Goal: Communication & Community: Connect with others

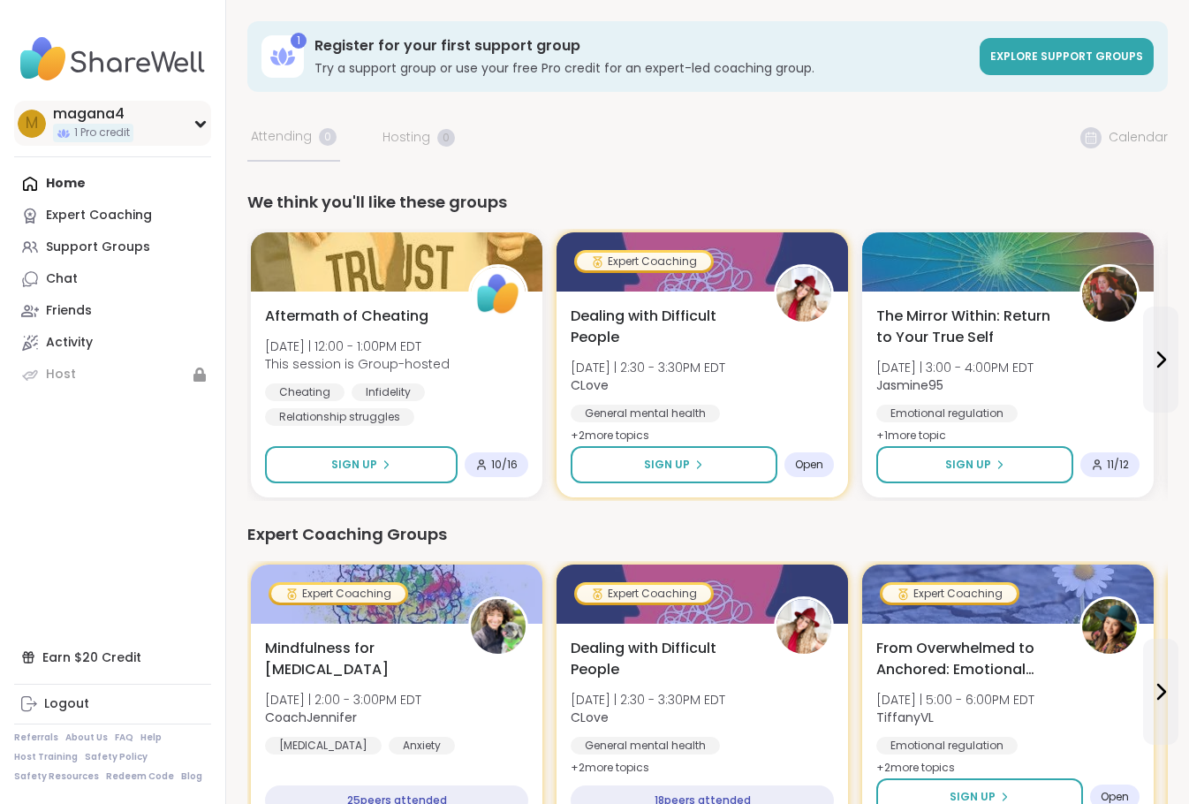
click at [191, 126] on div "m magana4 1 Pro credit" at bounding box center [112, 123] width 197 height 45
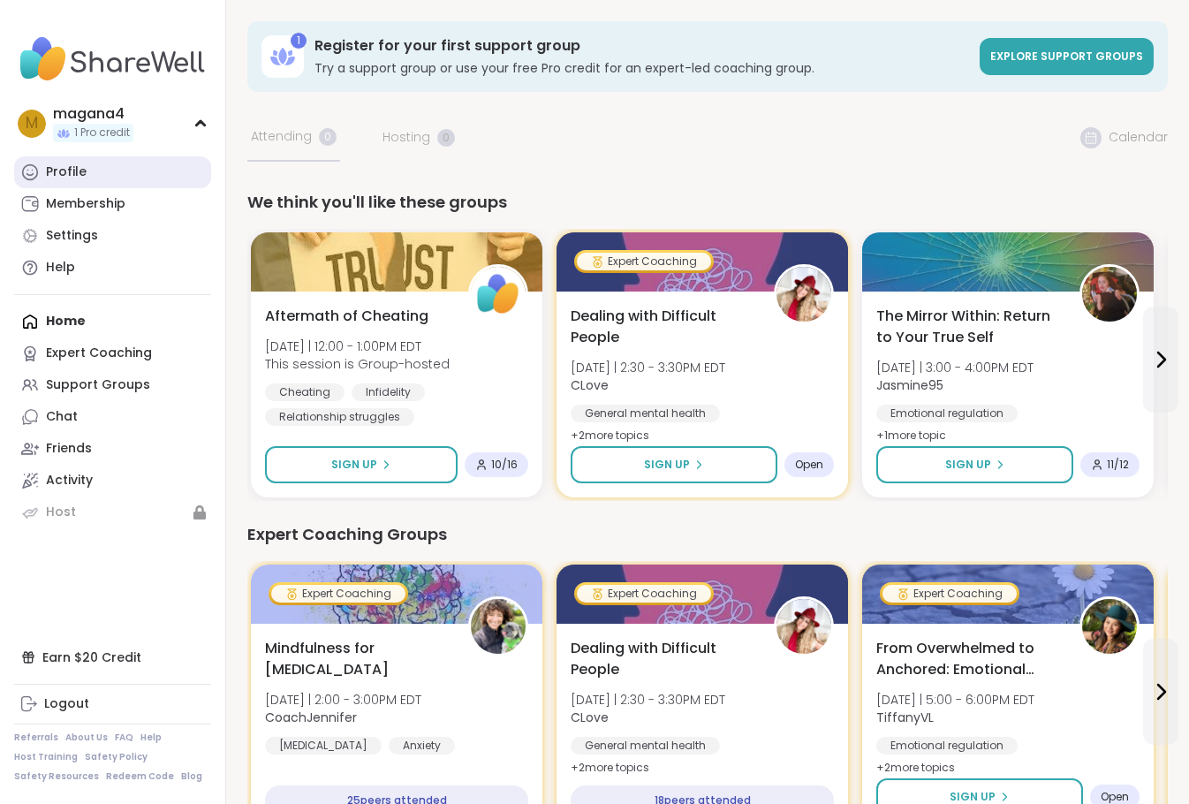
click at [51, 175] on div "Profile" at bounding box center [66, 172] width 41 height 18
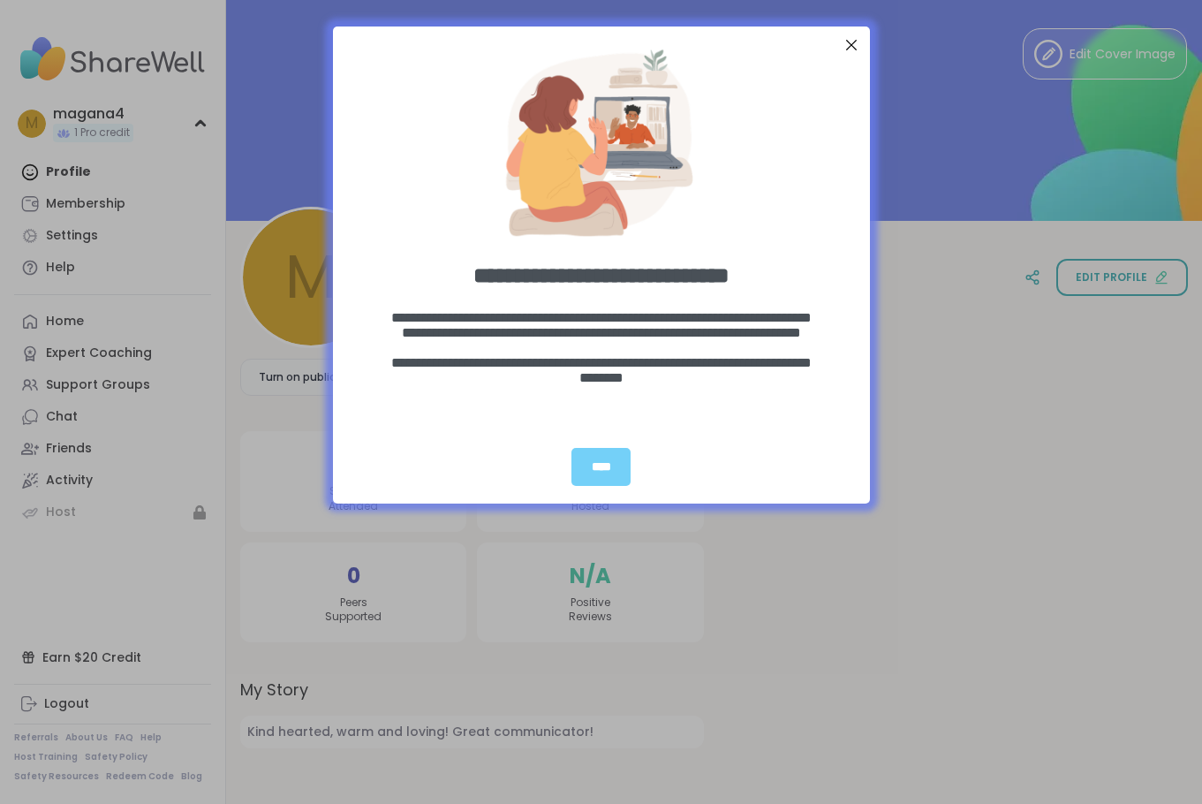
click at [839, 45] on div "Close Step" at bounding box center [850, 45] width 23 height 23
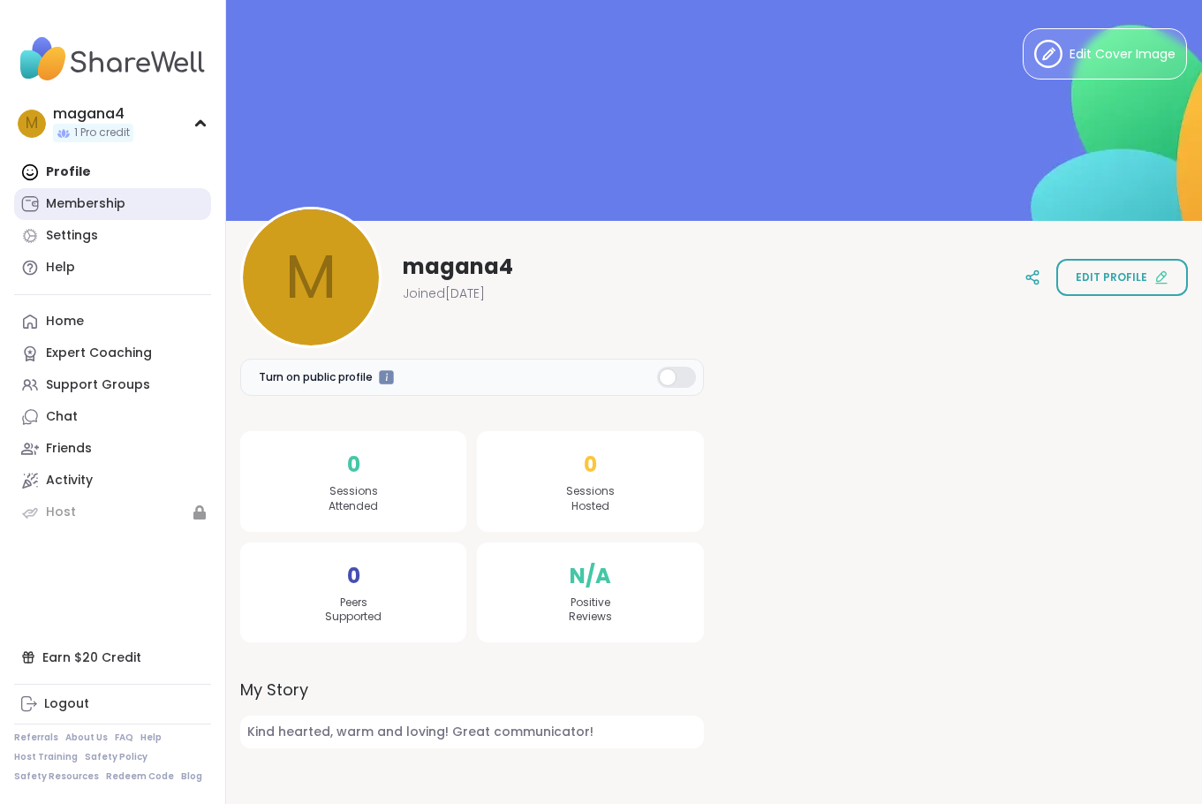
click at [89, 205] on div "Membership" at bounding box center [85, 204] width 79 height 18
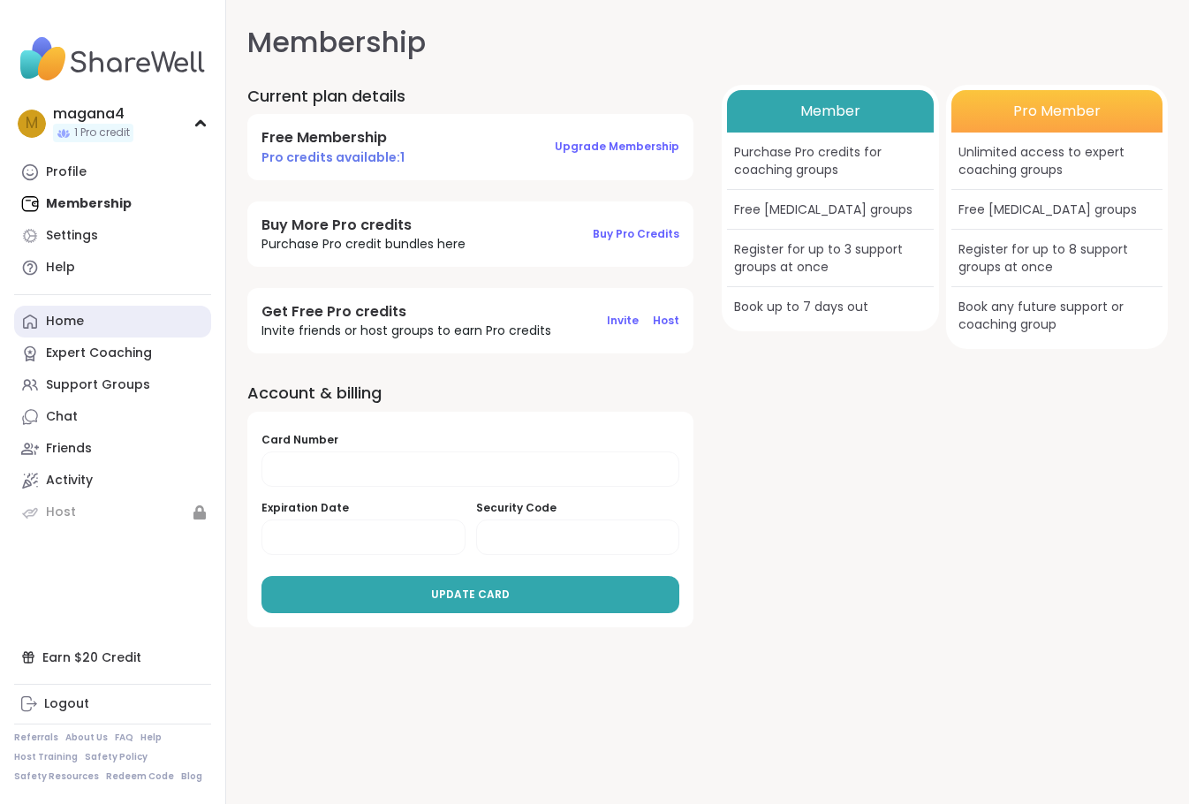
click at [85, 321] on link "Home" at bounding box center [112, 322] width 197 height 32
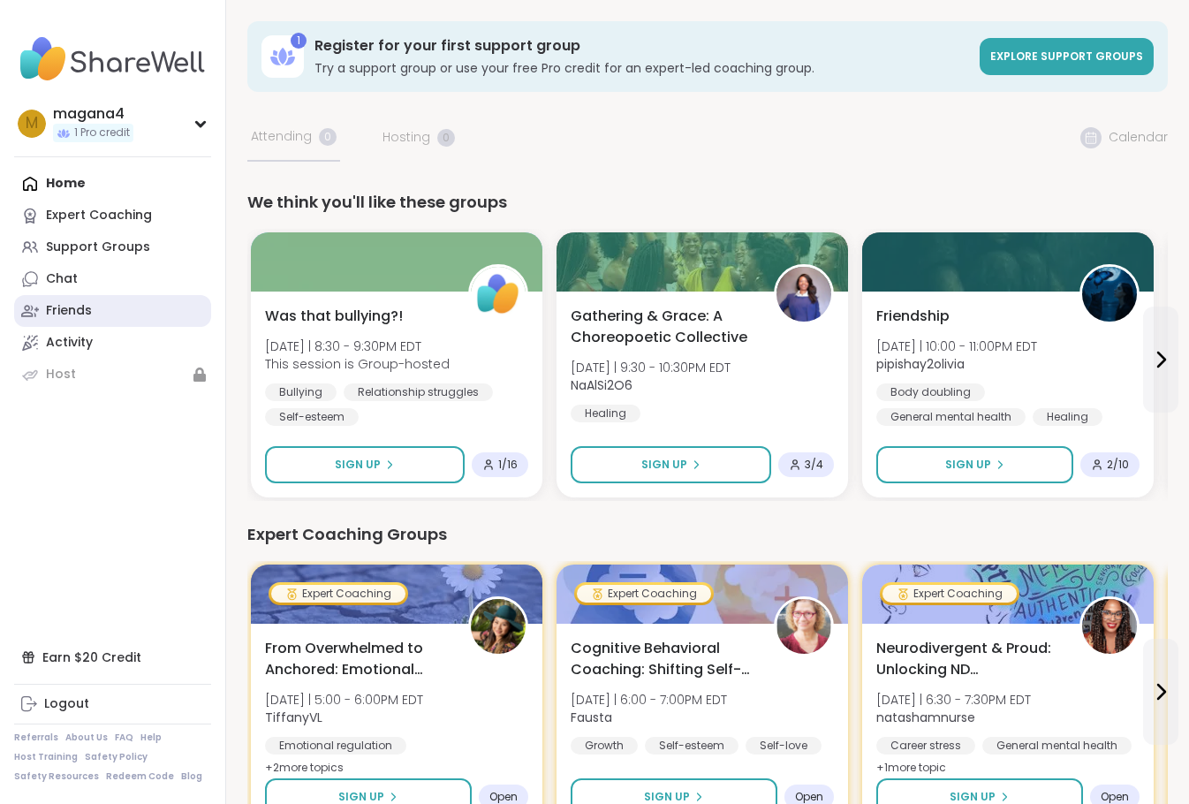
click at [101, 317] on link "Friends" at bounding box center [112, 311] width 197 height 32
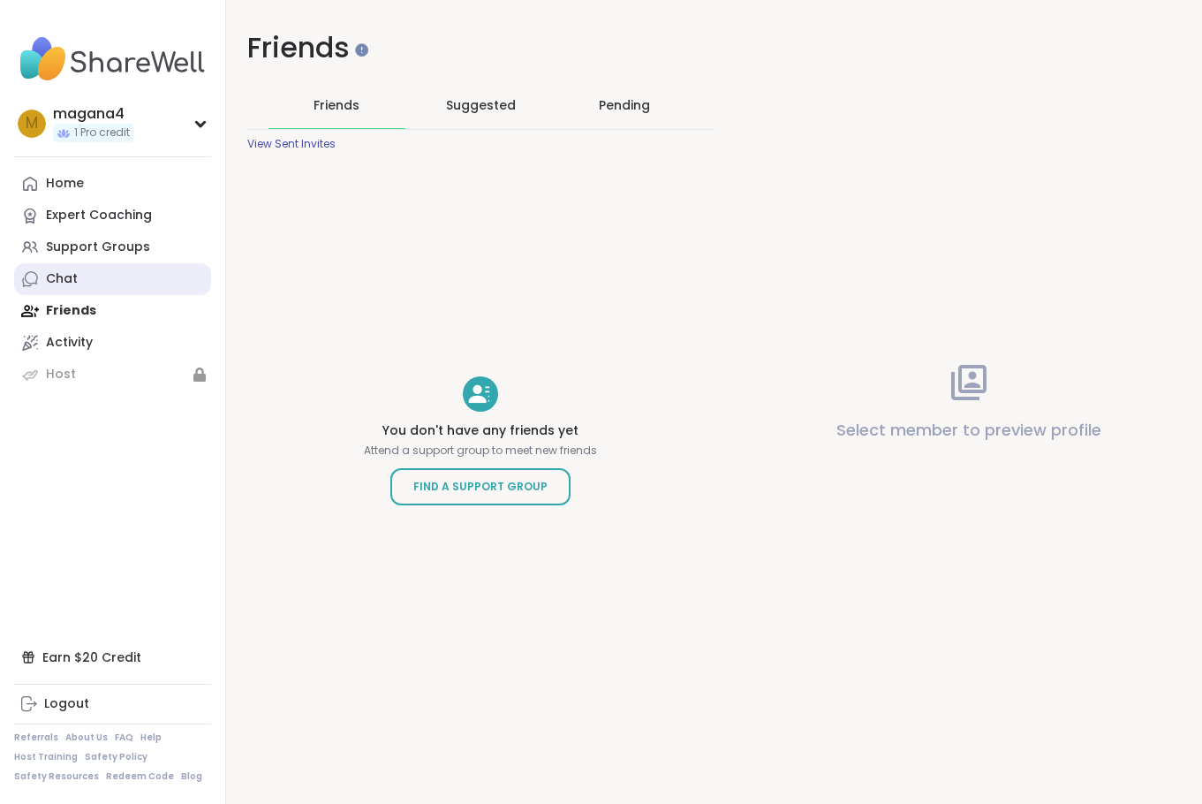
click at [85, 281] on link "Chat" at bounding box center [112, 279] width 197 height 32
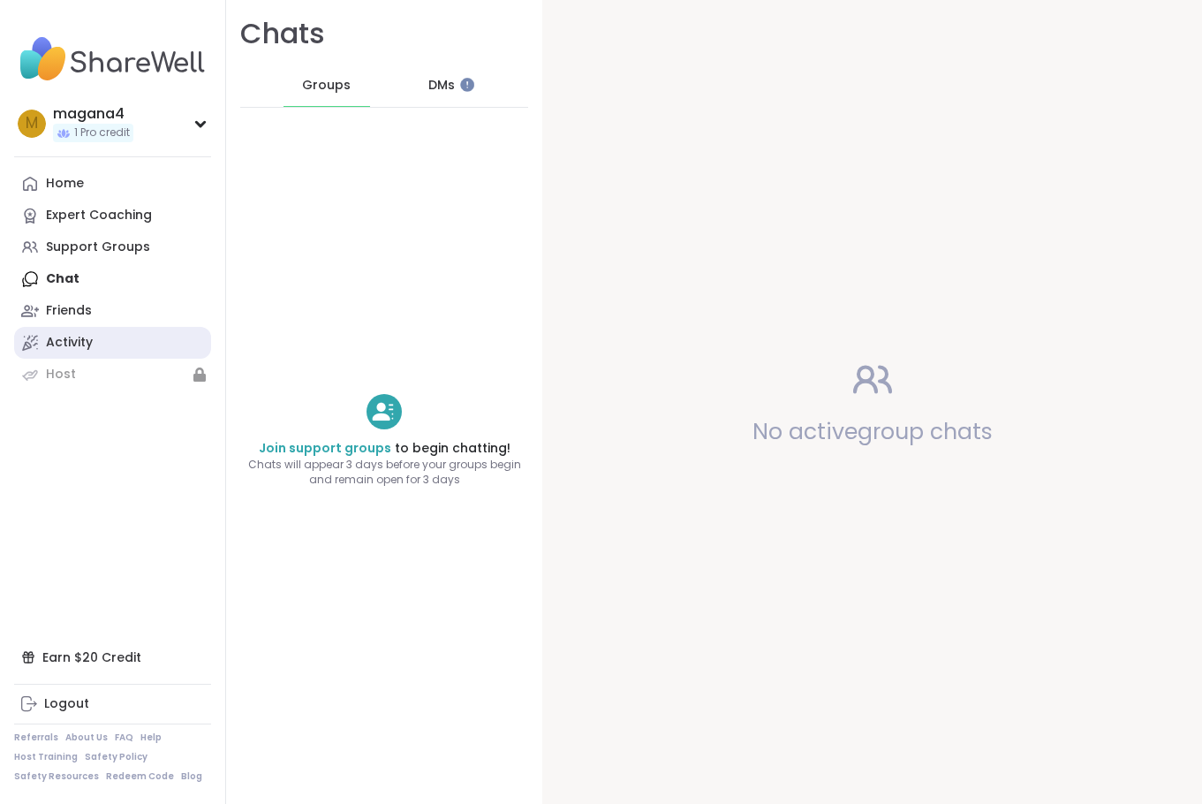
click at [73, 335] on div "Activity" at bounding box center [69, 343] width 47 height 18
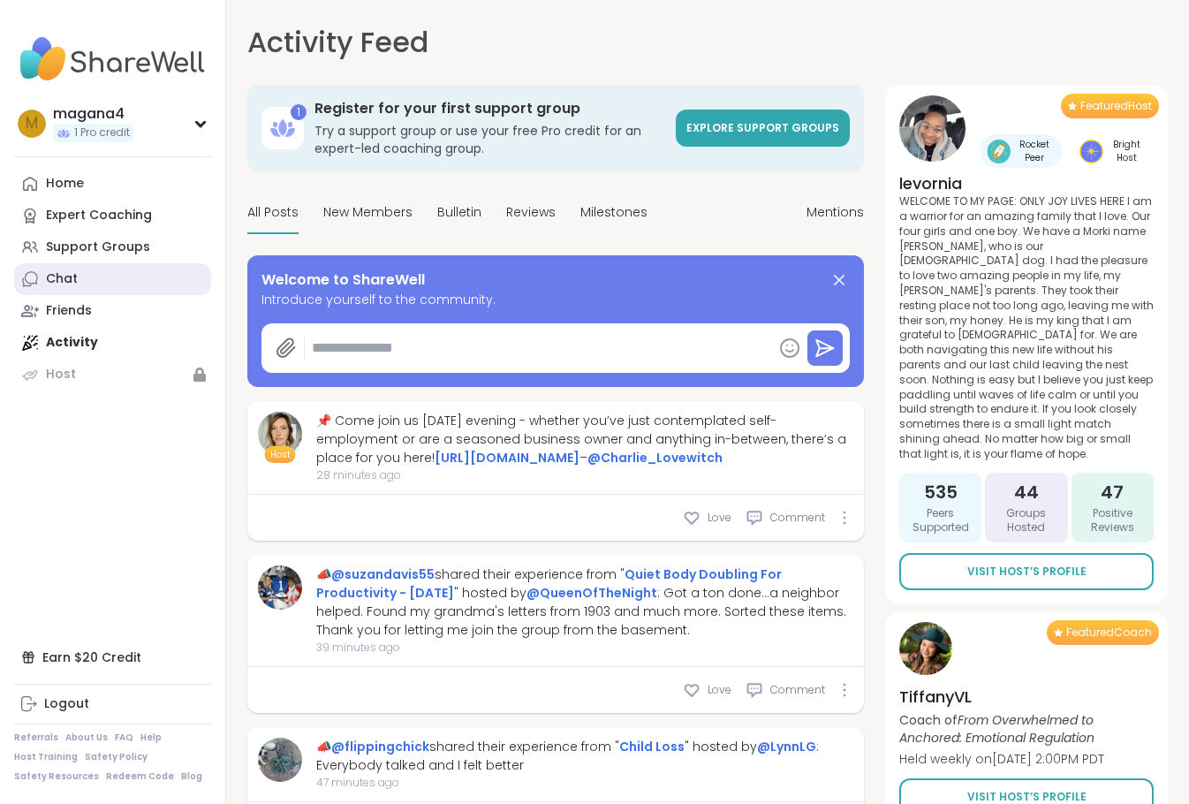
type textarea "*"
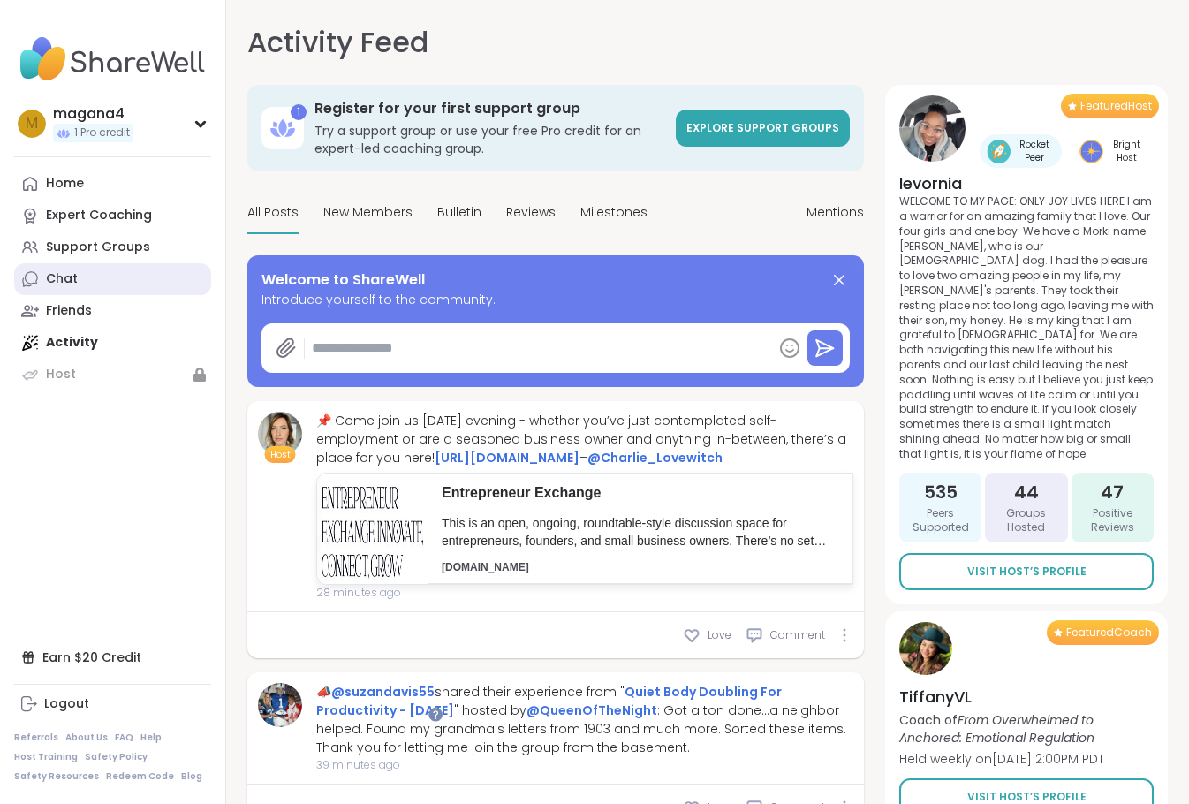
click at [75, 283] on div "Chat" at bounding box center [62, 279] width 32 height 18
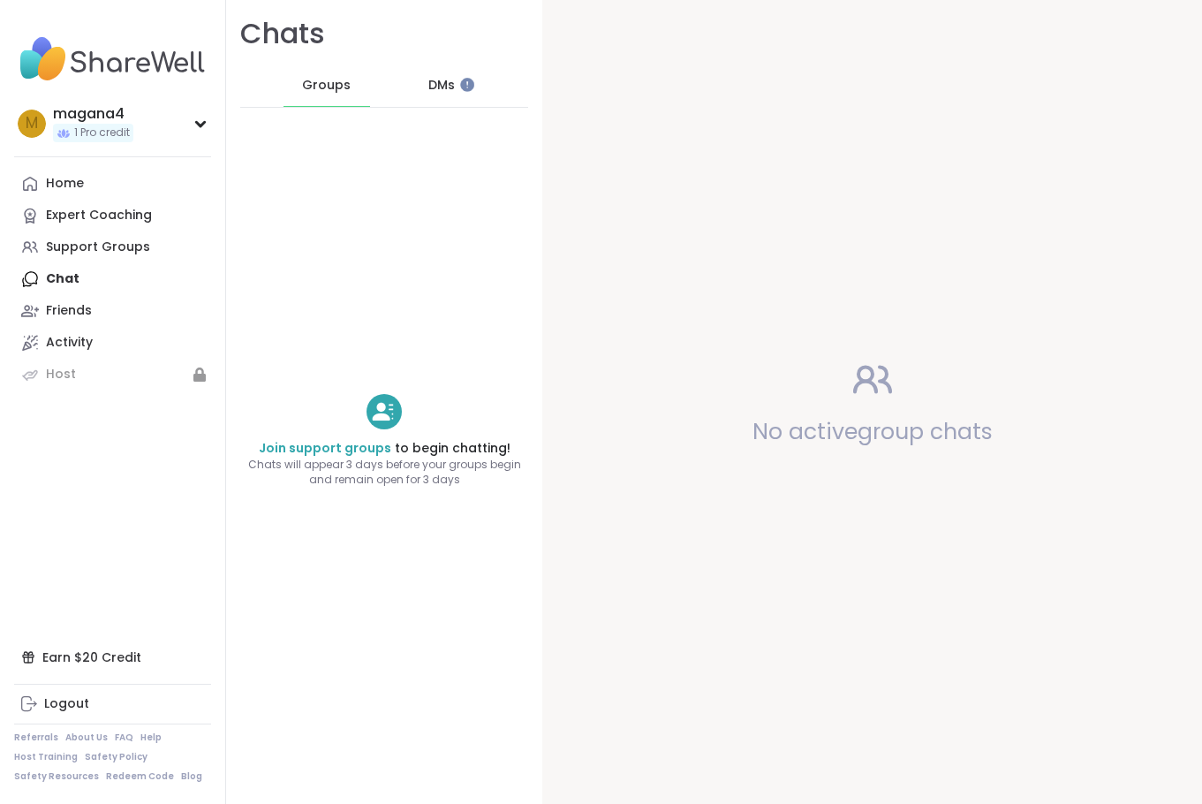
click at [429, 77] on span "DMs" at bounding box center [441, 86] width 26 height 18
